Goal: Information Seeking & Learning: Learn about a topic

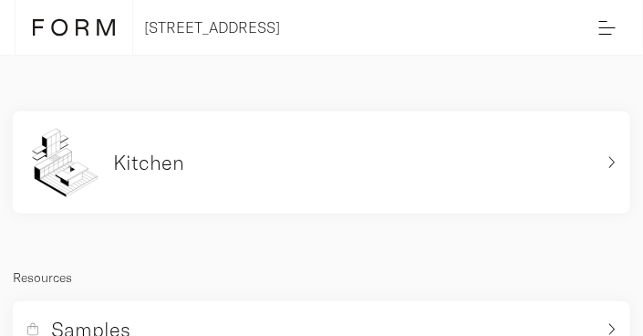
scroll to position [144, 0]
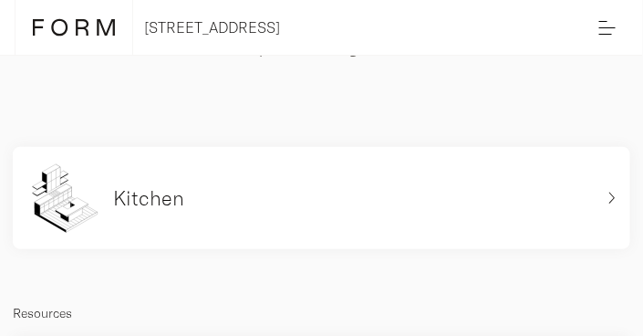
click at [348, 205] on div "Kitchen" at bounding box center [311, 198] width 568 height 73
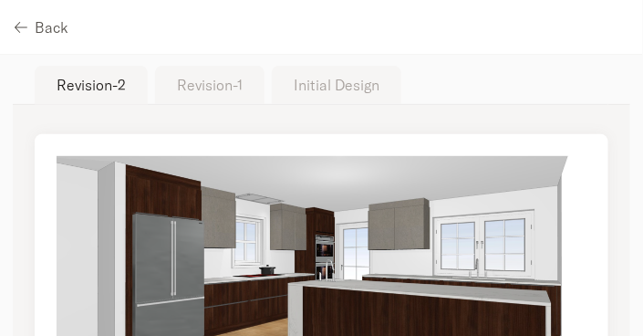
scroll to position [87, 0]
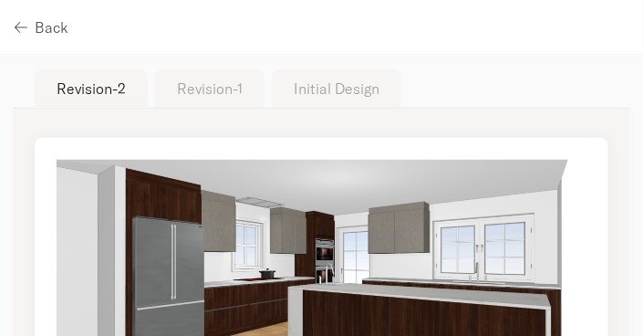
click at [346, 73] on button "Initial Design" at bounding box center [337, 88] width 130 height 38
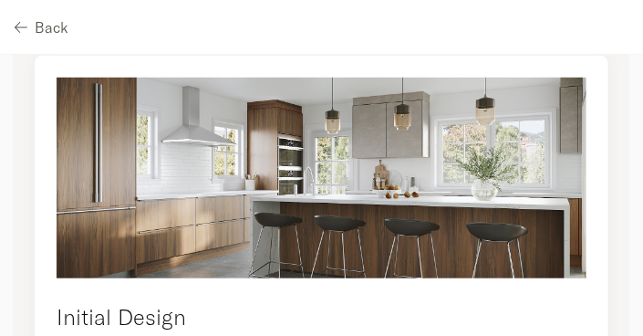
scroll to position [171, 0]
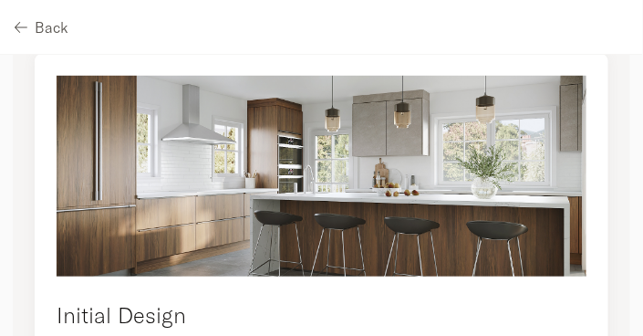
click at [404, 187] on img at bounding box center [322, 176] width 530 height 201
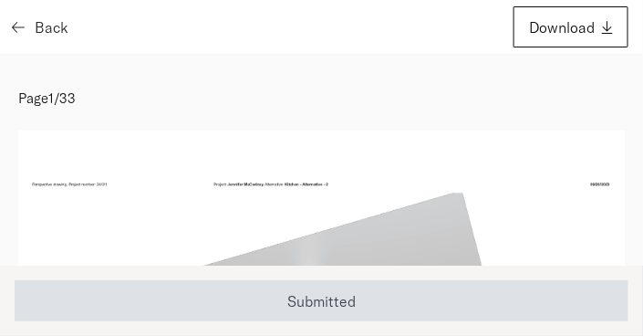
click at [24, 20] on icon "button" at bounding box center [18, 27] width 13 height 15
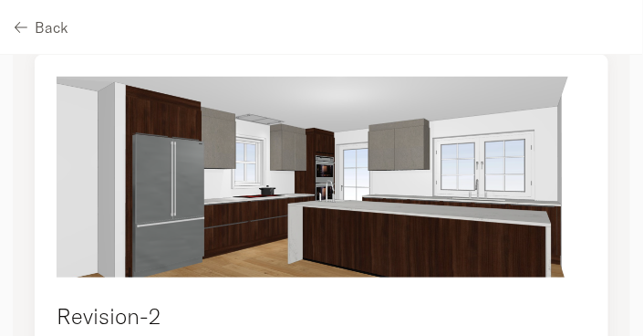
scroll to position [173, 0]
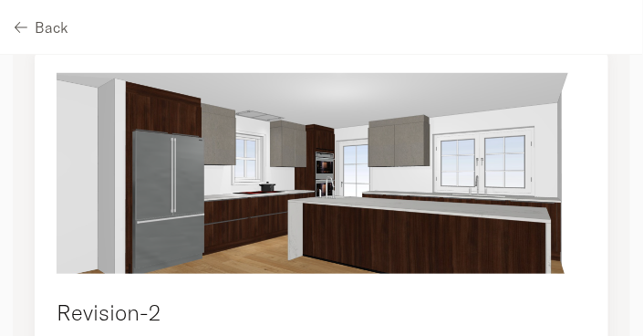
click at [244, 217] on img at bounding box center [322, 173] width 530 height 201
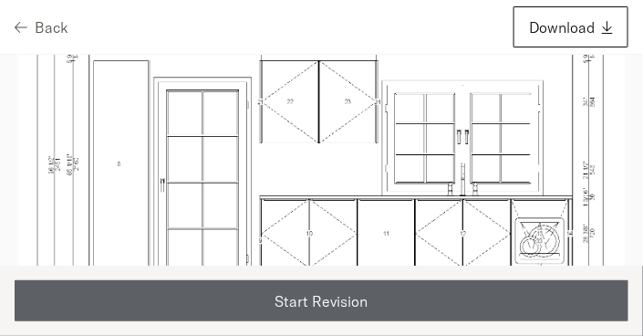
scroll to position [6008, 0]
click at [20, 21] on icon "button" at bounding box center [18, 27] width 13 height 15
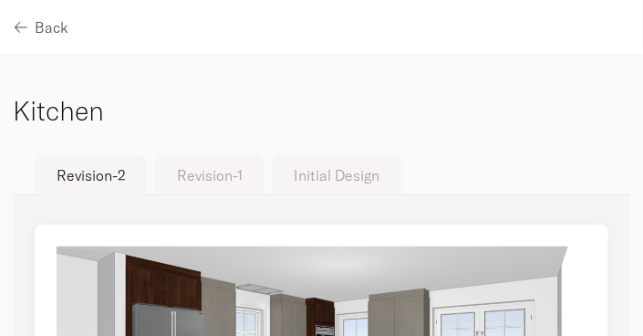
click at [336, 172] on button "Initial Design" at bounding box center [337, 175] width 130 height 38
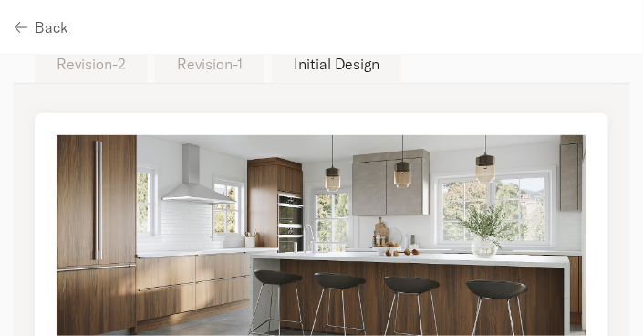
scroll to position [113, 0]
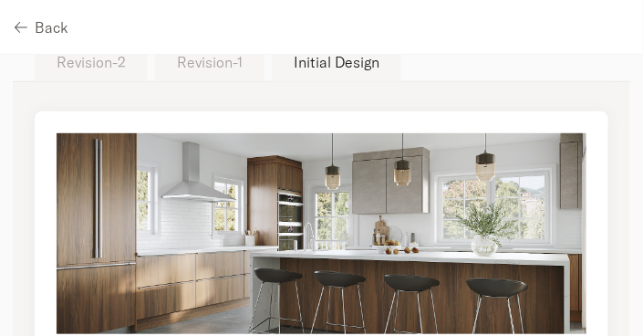
click at [456, 236] on img at bounding box center [322, 233] width 530 height 201
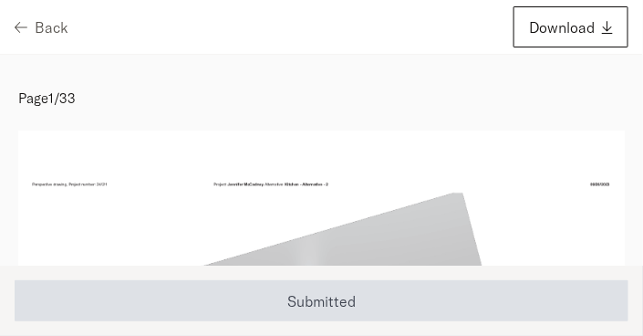
click at [11, 16] on div "Back Download" at bounding box center [321, 27] width 643 height 55
click at [18, 22] on icon "button" at bounding box center [18, 27] width 13 height 15
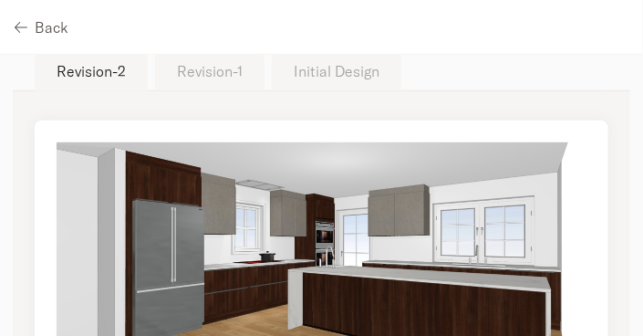
scroll to position [100, 0]
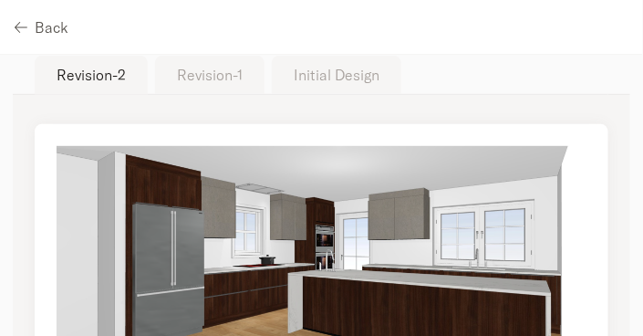
click at [306, 77] on button "Initial Design" at bounding box center [337, 75] width 130 height 38
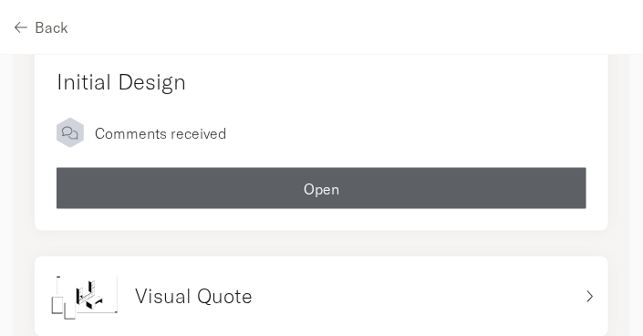
scroll to position [399, 0]
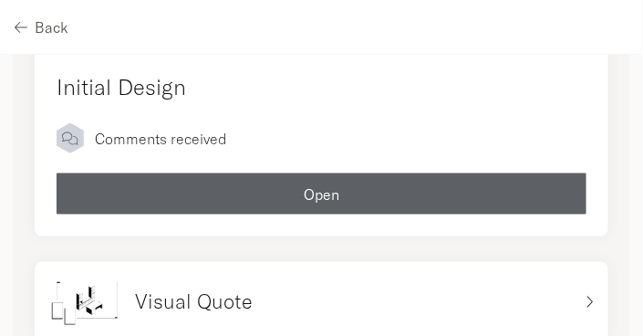
click at [218, 303] on h5 "Visual Quote" at bounding box center [194, 301] width 118 height 27
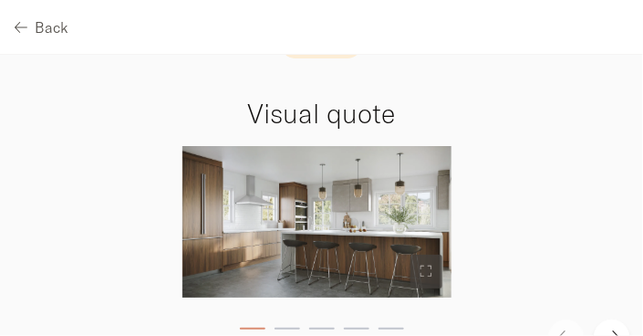
scroll to position [65, 0]
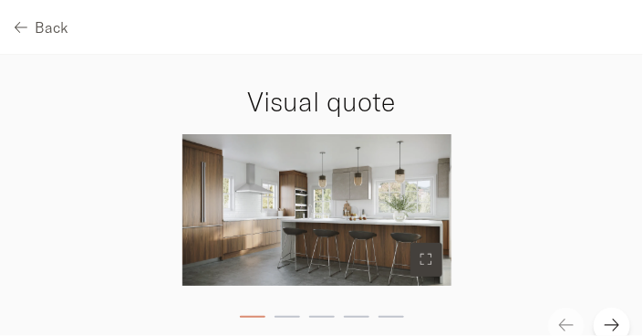
click at [424, 260] on icon at bounding box center [426, 259] width 11 height 13
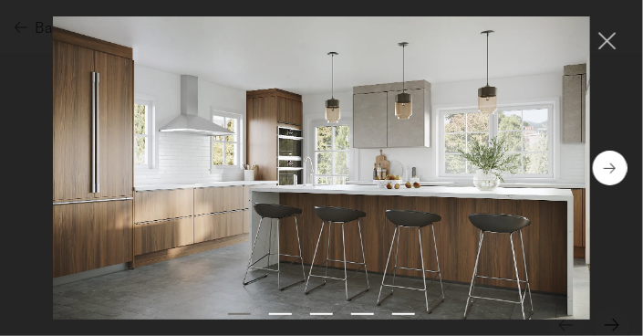
click at [620, 156] on div at bounding box center [609, 168] width 35 height 35
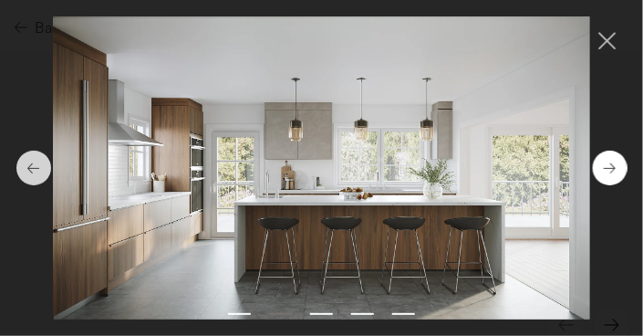
click at [620, 156] on div at bounding box center [609, 168] width 35 height 35
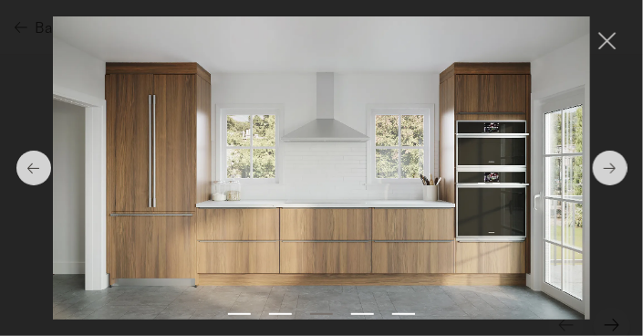
click at [359, 136] on div at bounding box center [322, 167] width 538 height 302
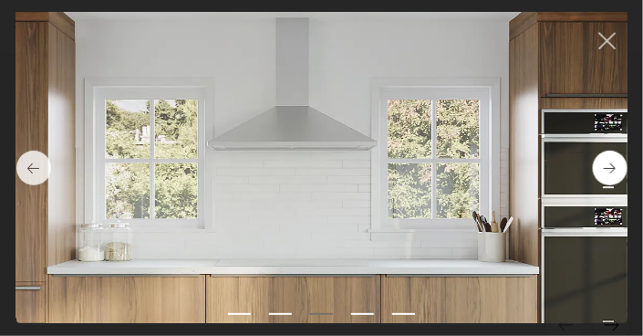
click at [602, 162] on div at bounding box center [609, 168] width 35 height 35
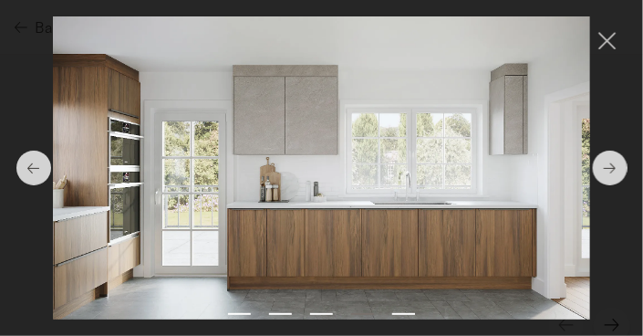
click at [460, 202] on div at bounding box center [322, 167] width 538 height 302
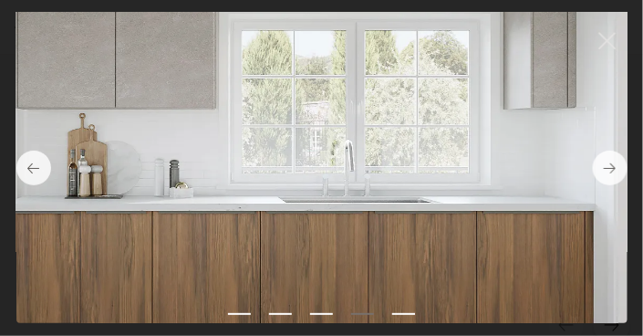
click at [523, 133] on div at bounding box center [322, 167] width 538 height 302
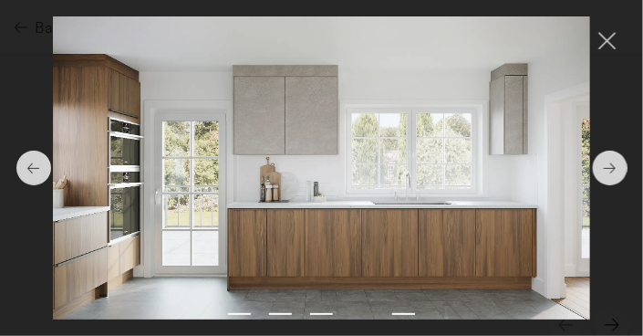
click at [521, 156] on div at bounding box center [322, 167] width 538 height 302
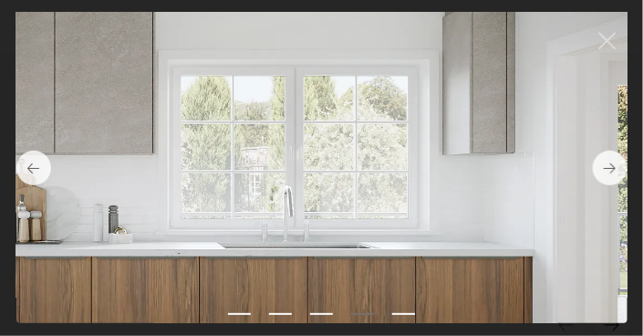
click at [484, 178] on div at bounding box center [322, 167] width 538 height 302
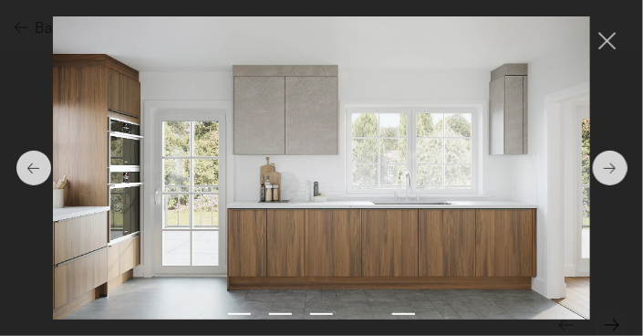
click at [484, 178] on div at bounding box center [322, 167] width 538 height 302
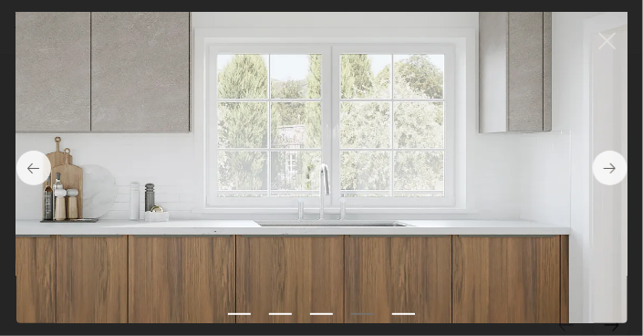
click at [484, 178] on div at bounding box center [322, 167] width 538 height 302
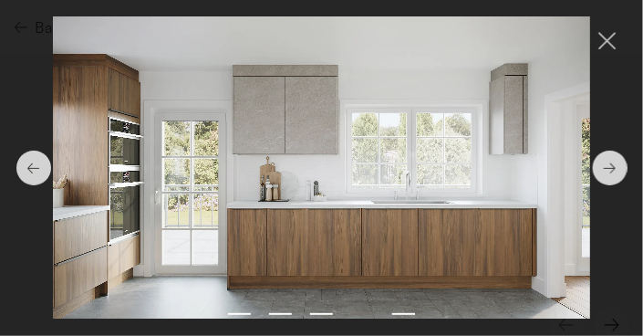
click at [484, 178] on div at bounding box center [322, 167] width 538 height 302
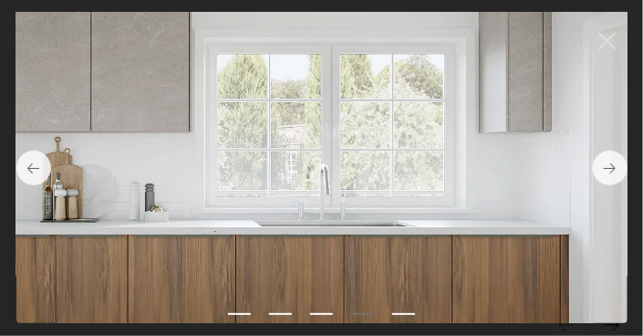
click at [484, 178] on div at bounding box center [322, 167] width 538 height 302
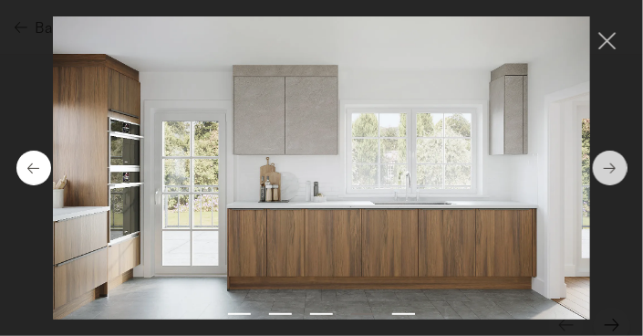
click at [37, 169] on icon at bounding box center [33, 169] width 12 height 14
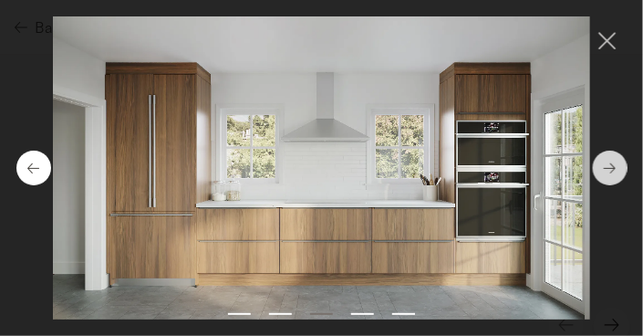
click at [37, 169] on icon at bounding box center [33, 169] width 12 height 14
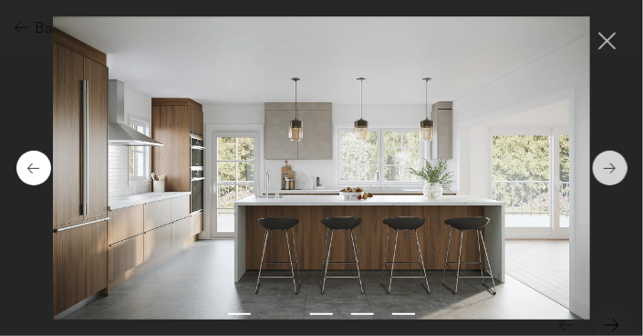
click at [37, 169] on icon at bounding box center [33, 169] width 12 height 14
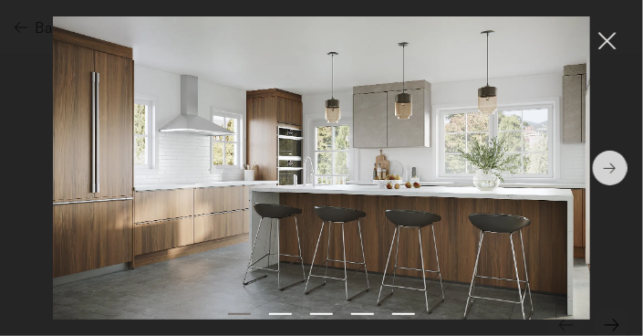
click at [613, 39] on icon at bounding box center [606, 37] width 27 height 36
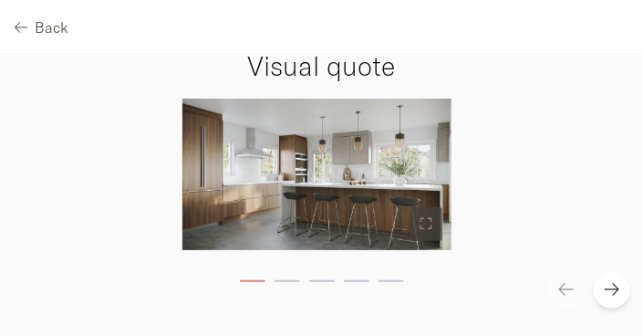
scroll to position [0, 0]
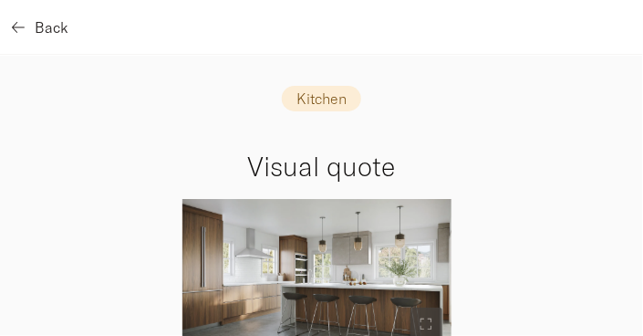
click at [16, 25] on icon "button" at bounding box center [18, 27] width 13 height 15
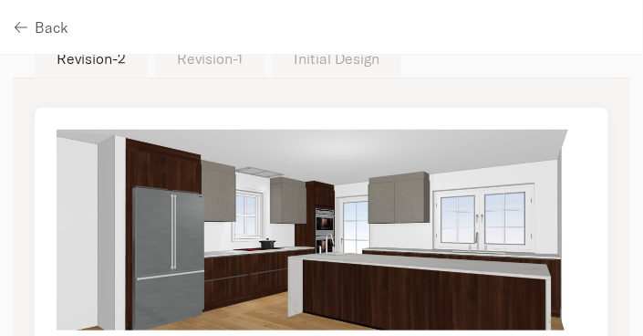
scroll to position [127, 0]
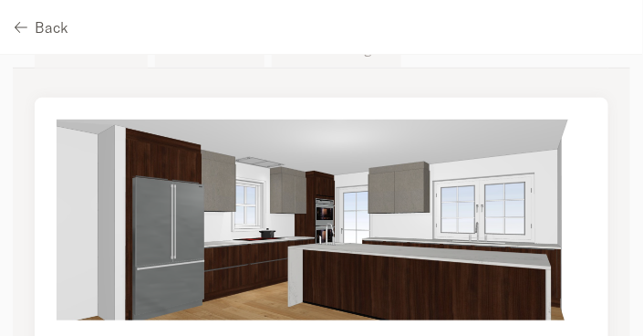
click at [203, 214] on img at bounding box center [322, 220] width 530 height 201
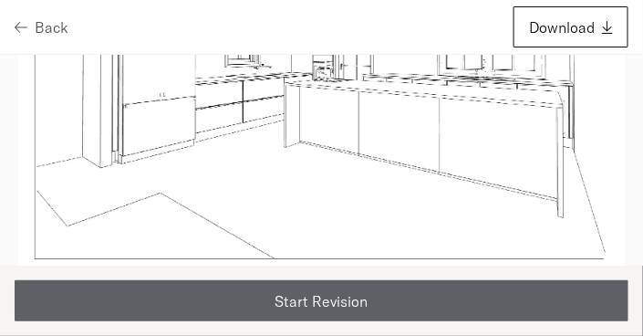
scroll to position [2727, 0]
